Goal: Information Seeking & Learning: Learn about a topic

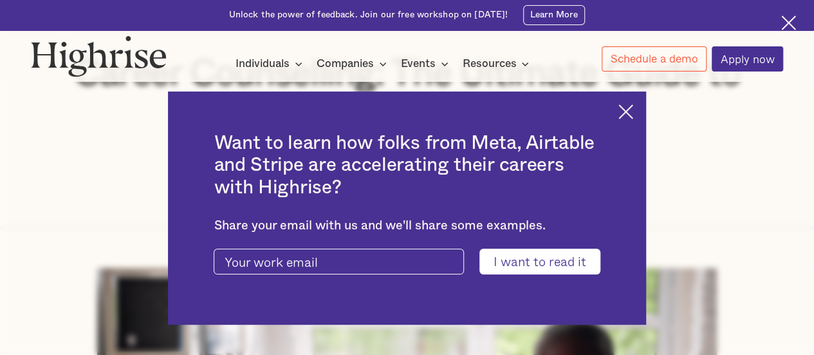
scroll to position [193, 0]
click at [631, 108] on img at bounding box center [625, 111] width 15 height 15
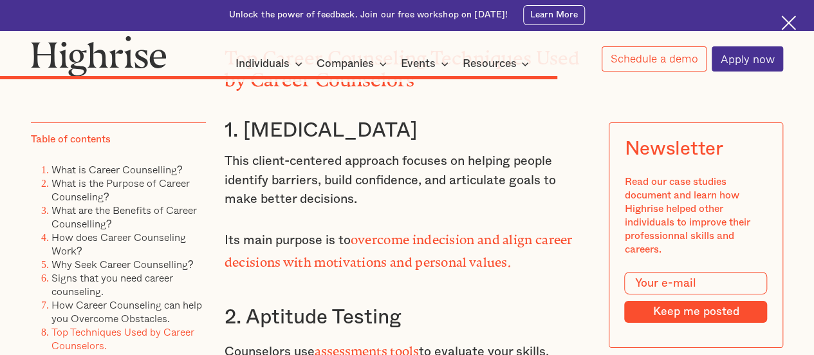
scroll to position [7207, 0]
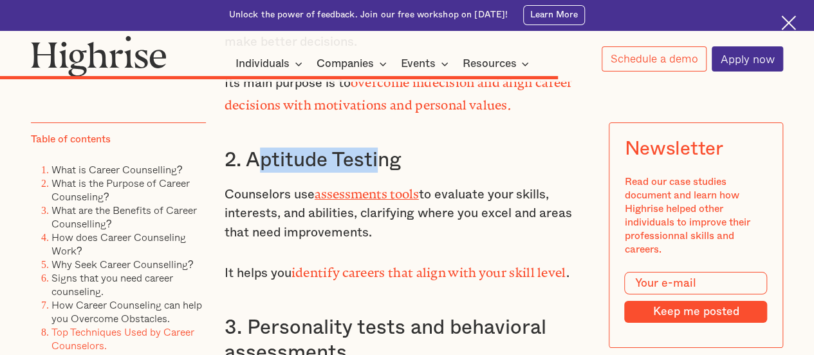
drag, startPoint x: 252, startPoint y: 193, endPoint x: 374, endPoint y: 201, distance: 123.2
click at [374, 172] on h3 "2. Aptitude Testing" at bounding box center [407, 159] width 365 height 25
click at [461, 172] on h3 "2. Aptitude Testing" at bounding box center [407, 159] width 365 height 25
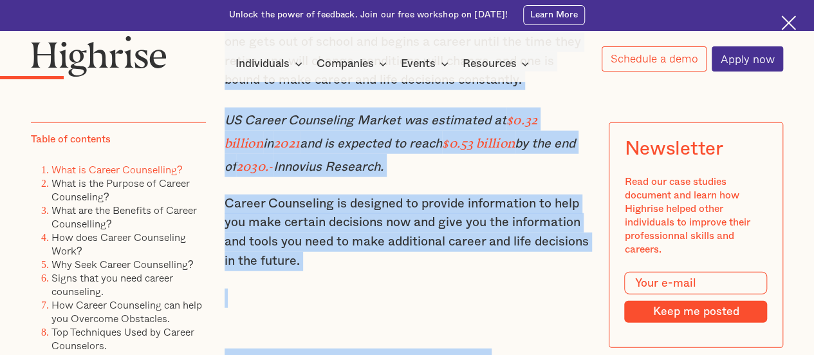
scroll to position [1616, 0]
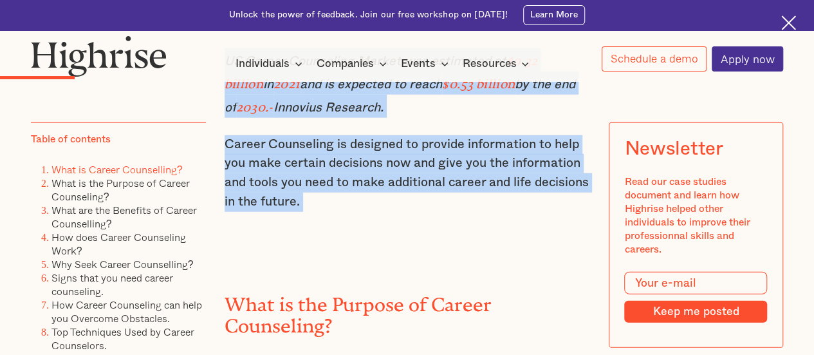
drag, startPoint x: 225, startPoint y: 162, endPoint x: 494, endPoint y: 219, distance: 275.1
copy div "What is Career Counselling? Career counseling is a professional guidance proces…"
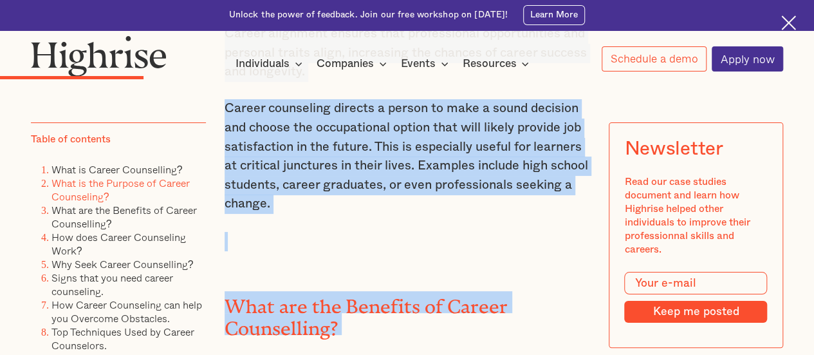
scroll to position [2478, 0]
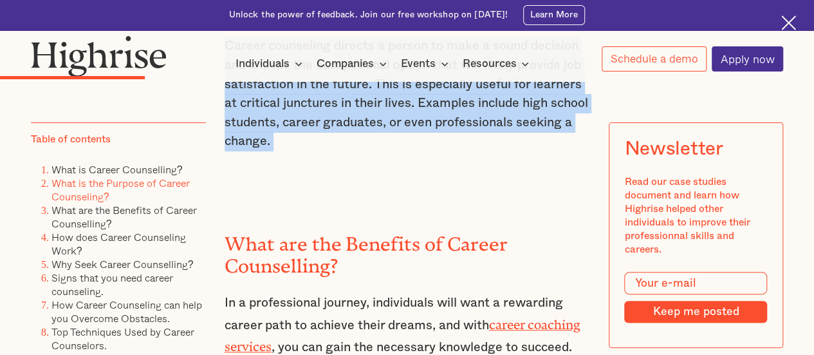
drag, startPoint x: 223, startPoint y: 100, endPoint x: 408, endPoint y: 161, distance: 194.5
click at [408, 161] on div "What is Career Counselling? Career counseling is a professional guidance proces…" at bounding box center [407, 132] width 365 height 2551
copy div "Lore ip dol Sitamet co Adipis Elitseddoe? Temporincidid utl etdolor ma aliqua e…"
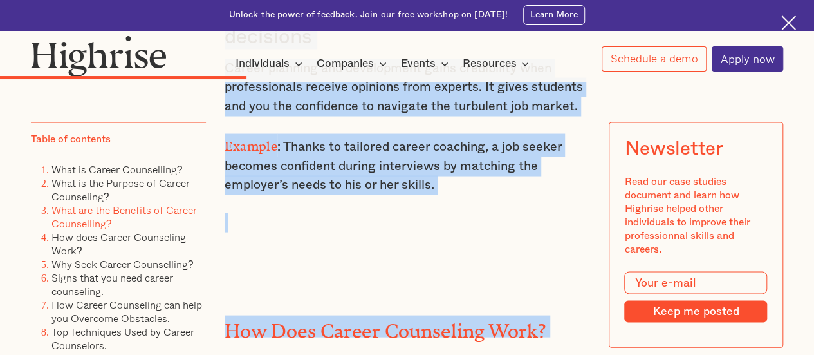
scroll to position [3640, 0]
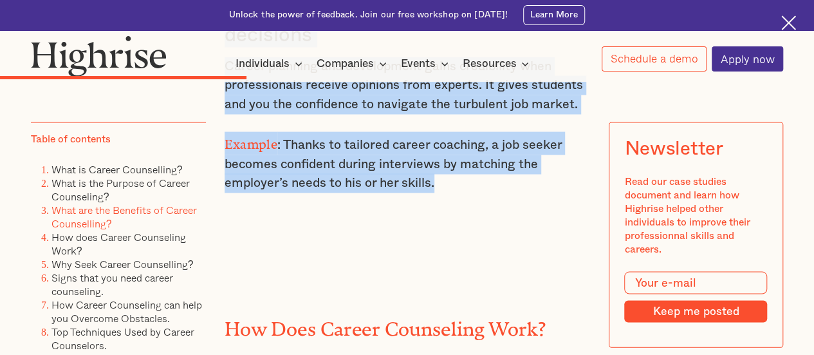
drag, startPoint x: 223, startPoint y: 109, endPoint x: 452, endPoint y: 174, distance: 238.1
copy div "What are the Benefits of Career Counselling? In a professional journey, individ…"
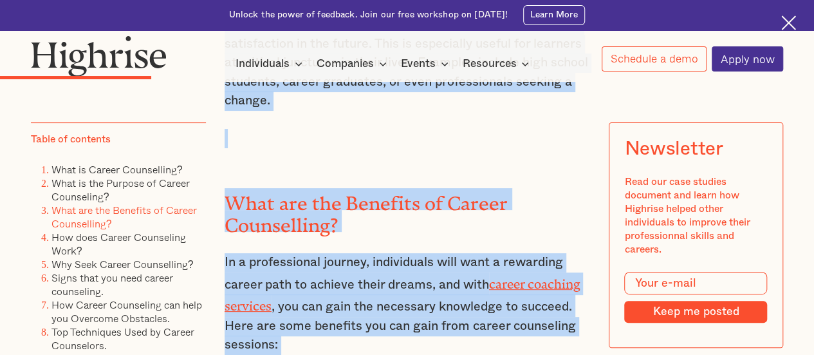
scroll to position [2511, 0]
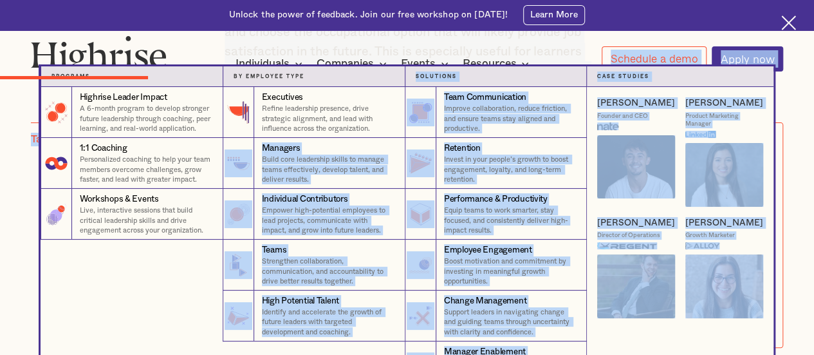
drag, startPoint x: 224, startPoint y: 125, endPoint x: 377, endPoint y: 146, distance: 154.5
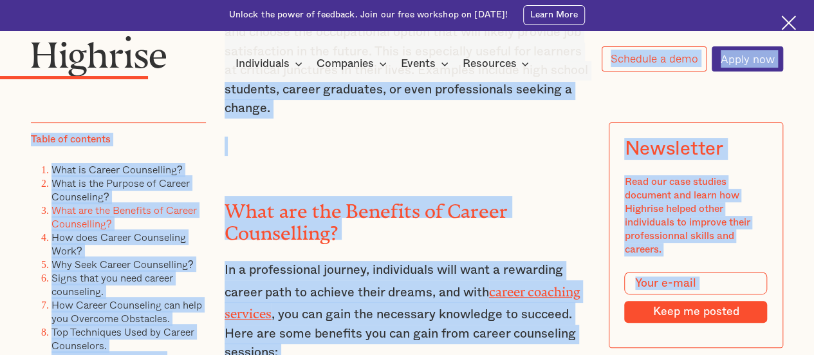
click at [782, 21] on img at bounding box center [788, 22] width 15 height 15
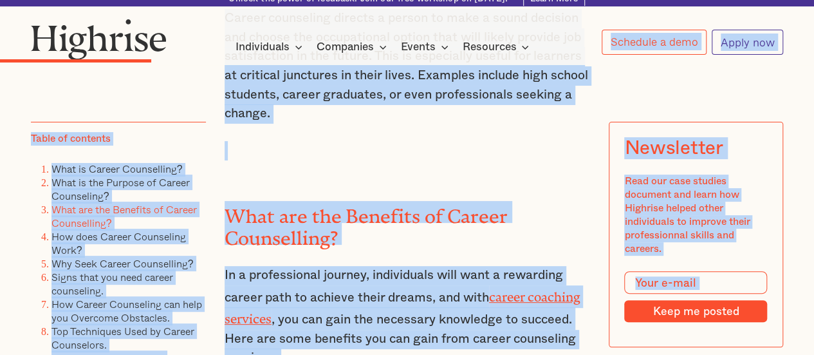
scroll to position [2480, 0]
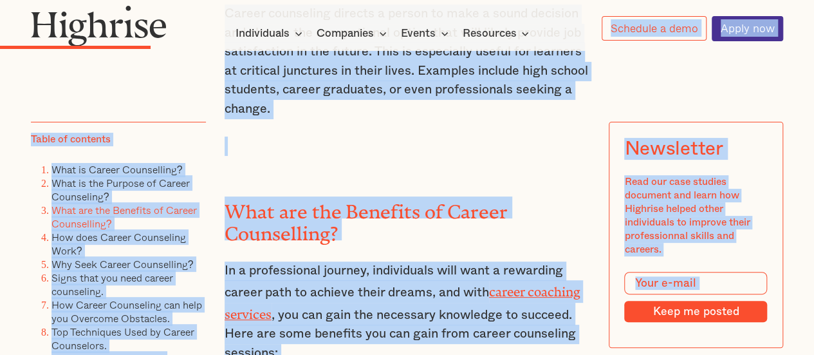
click at [376, 134] on div "What is Career Counselling? Career counseling is a professional guidance proces…" at bounding box center [407, 100] width 365 height 2551
click at [291, 84] on p "Career counseling directs a person to make a sound decision and choose the occu…" at bounding box center [407, 62] width 365 height 115
click at [302, 100] on p "Career counseling directs a person to make a sound decision and choose the occu…" at bounding box center [407, 62] width 365 height 115
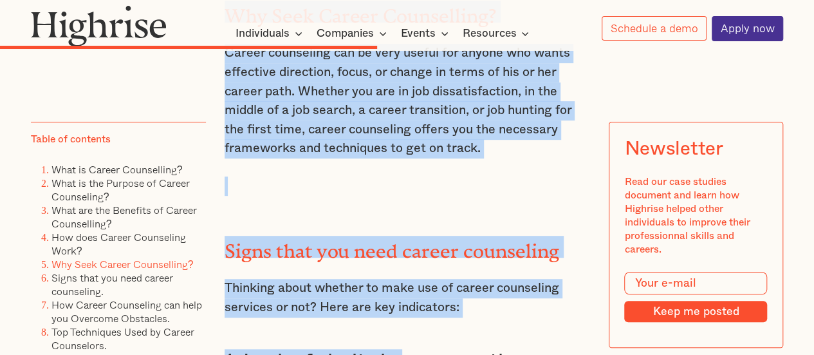
scroll to position [5116, 0]
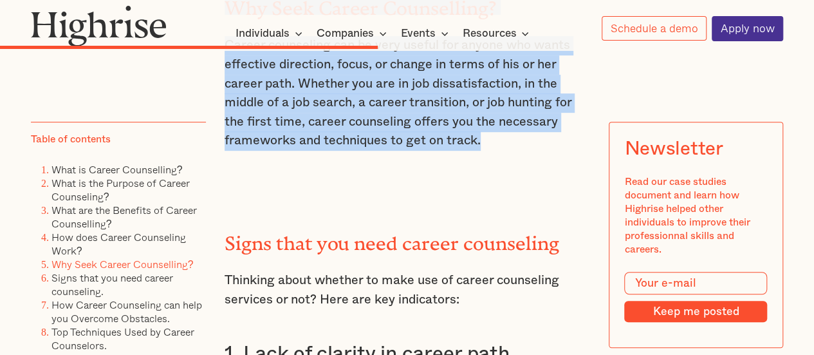
drag, startPoint x: 223, startPoint y: 162, endPoint x: 484, endPoint y: 145, distance: 261.8
copy div "How Does Career Counseling Work? Career counseling offers a structured, holisti…"
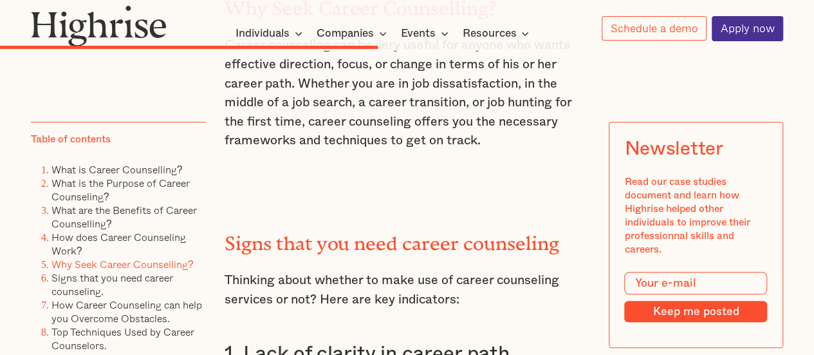
click at [365, 182] on p "‍" at bounding box center [407, 178] width 365 height 19
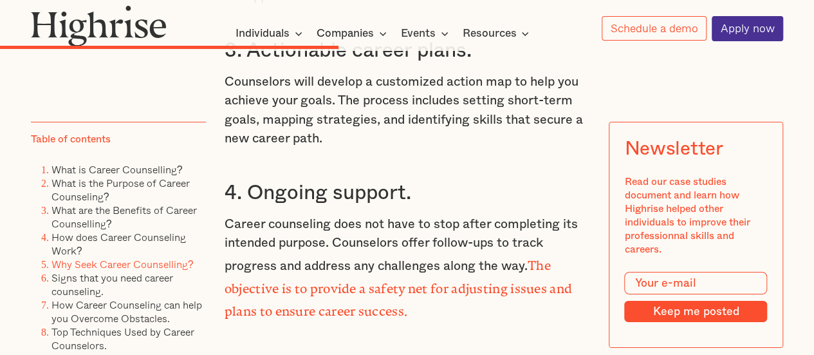
scroll to position [4730, 0]
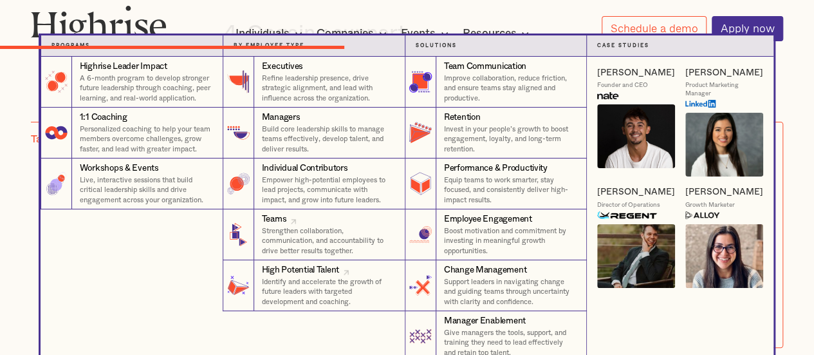
drag, startPoint x: 421, startPoint y: 298, endPoint x: 616, endPoint y: 385, distance: 213.4
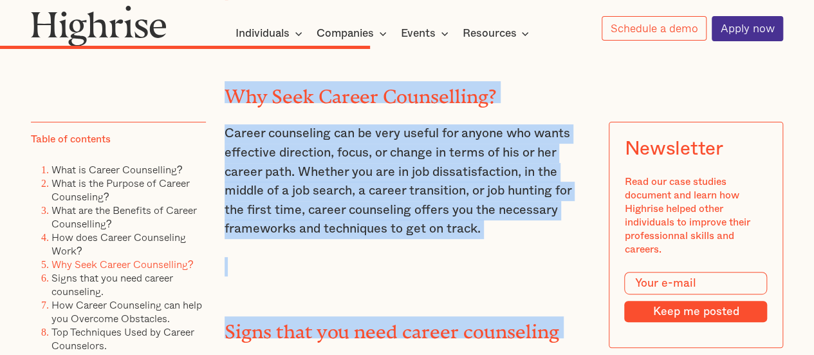
click at [449, 273] on p "‍" at bounding box center [407, 266] width 365 height 19
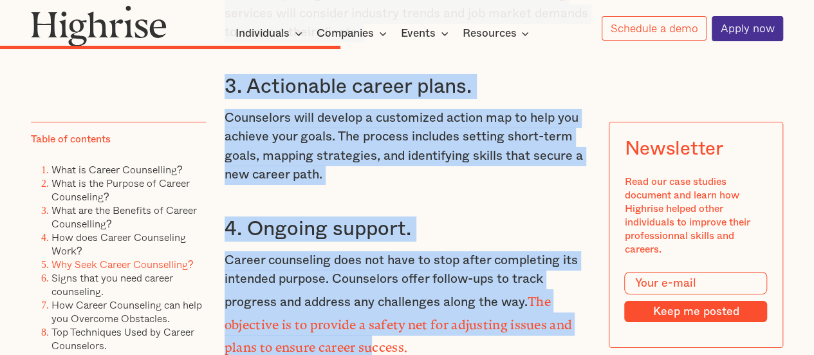
scroll to position [4719, 0]
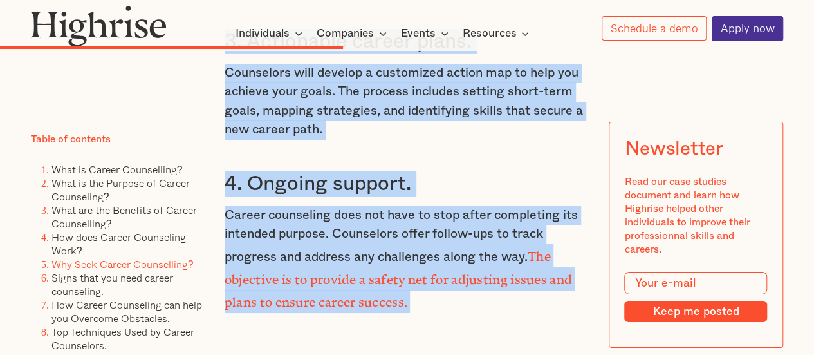
drag, startPoint x: 225, startPoint y: 194, endPoint x: 369, endPoint y: 309, distance: 185.0
click at [369, 309] on div "How Does Career Counseling Work? Career counseling offers a structured, holisti…" at bounding box center [407, 308] width 365 height 2291
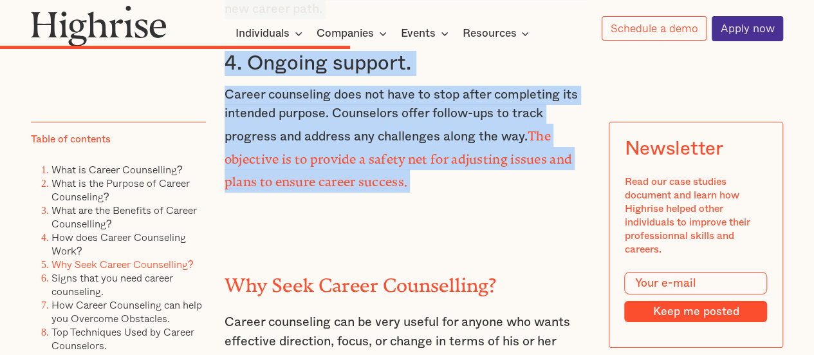
scroll to position [4848, 0]
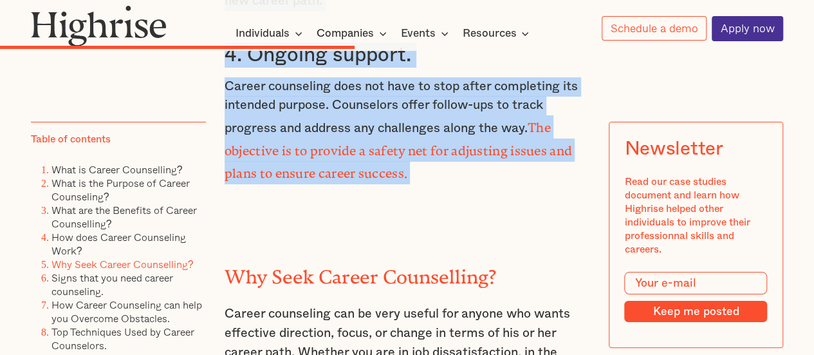
copy div "6. Loremip dolorsitam Con Adipis elitseddoe tempori utlabo etdo m aliquaen admi…"
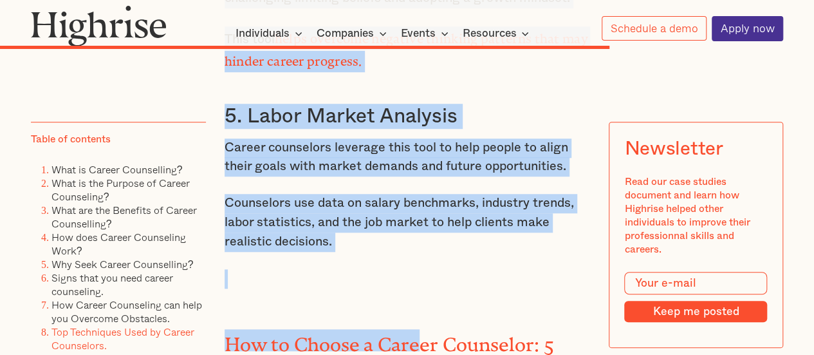
scroll to position [7882, 0]
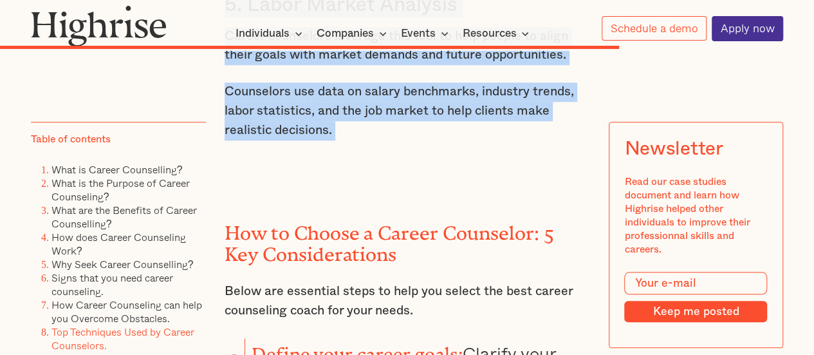
drag, startPoint x: 226, startPoint y: 131, endPoint x: 434, endPoint y: 187, distance: 215.2
copy div "Top Career Counseling Techniques Used by Career Counselors 1. [MEDICAL_DATA] Th…"
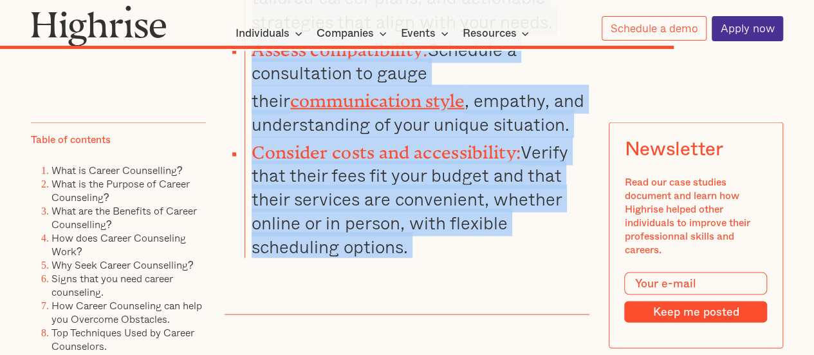
scroll to position [8583, 0]
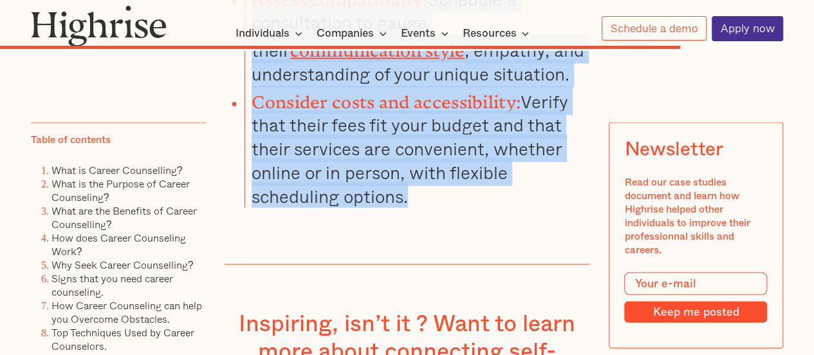
drag, startPoint x: 223, startPoint y: 118, endPoint x: 439, endPoint y: 221, distance: 239.5
copy div "How to Choose a Career Counselor: 5 Key Considerations Below are essential step…"
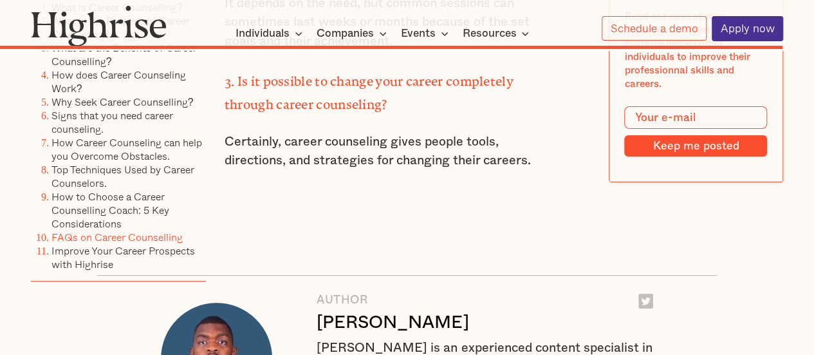
scroll to position [9805, 0]
